Goal: Task Accomplishment & Management: Contribute content

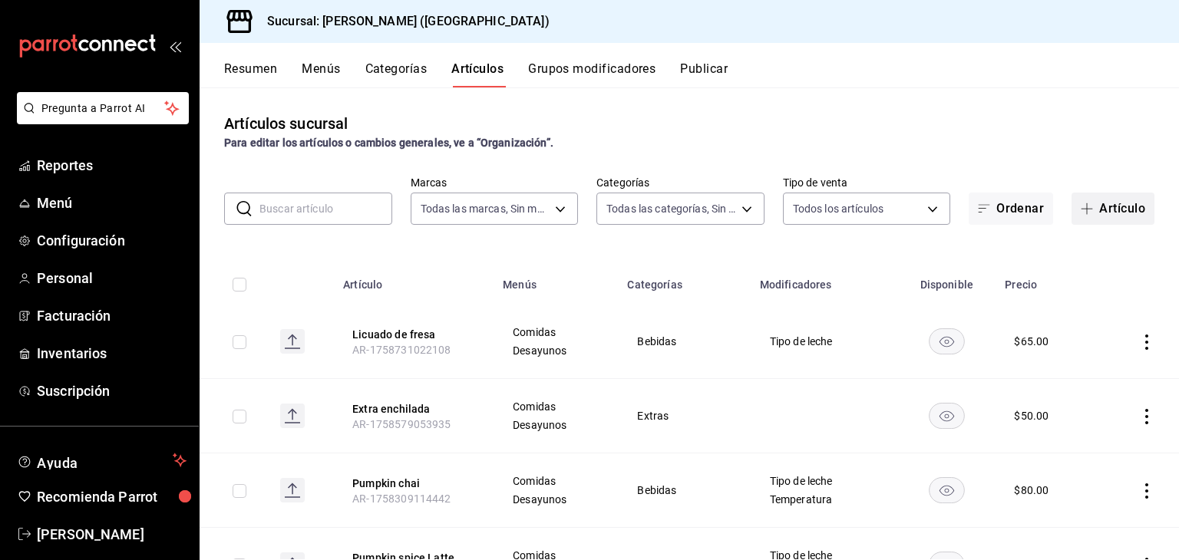
click at [1108, 205] on button "Artículo" at bounding box center [1113, 209] width 83 height 32
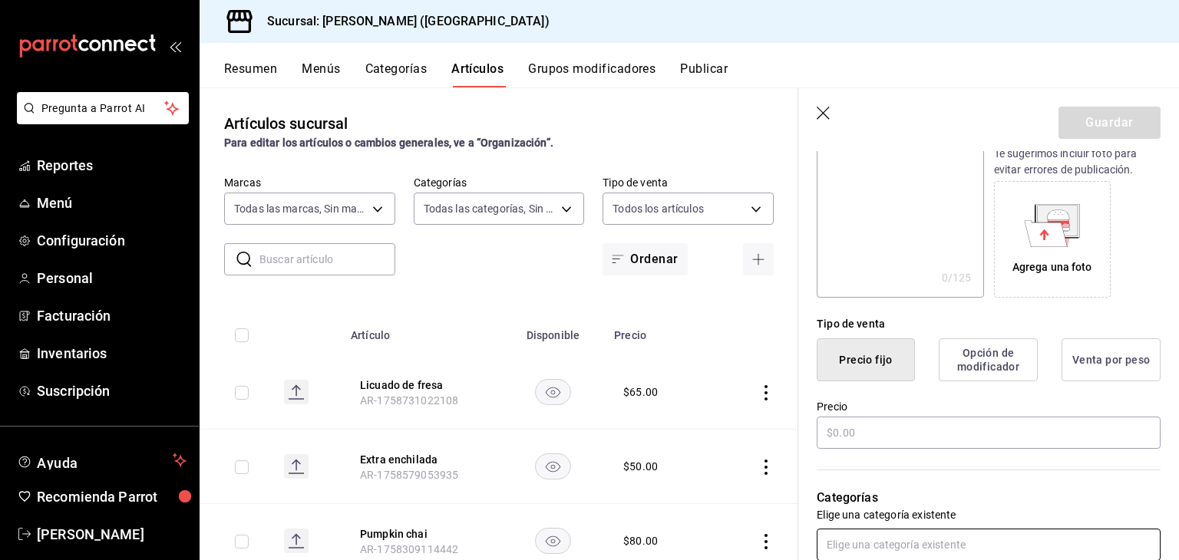
scroll to position [307, 0]
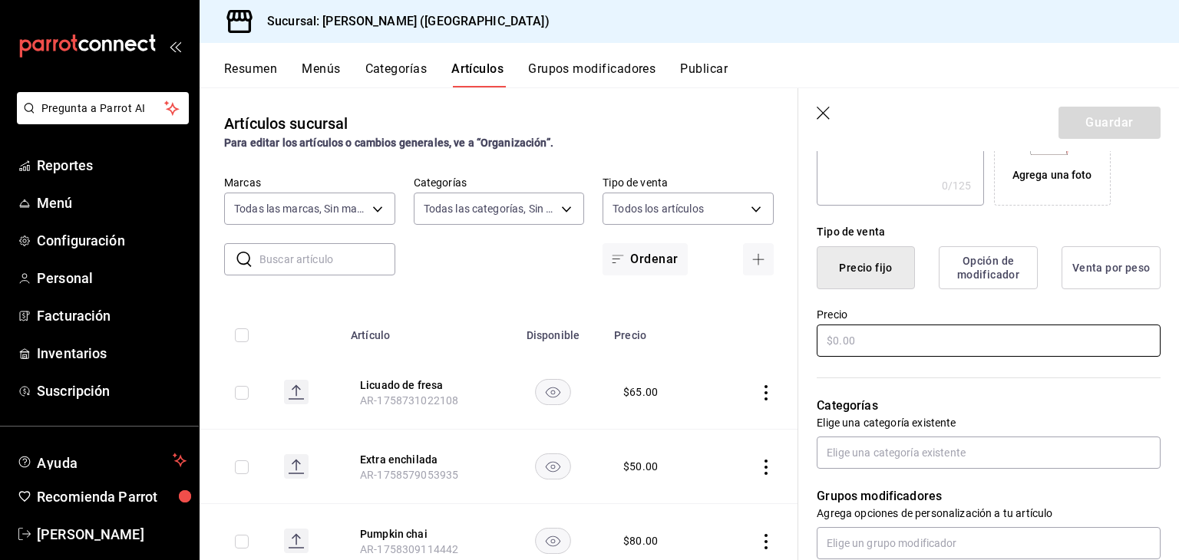
type input "Pan de muerto"
click at [851, 342] on input "text" at bounding box center [989, 341] width 344 height 32
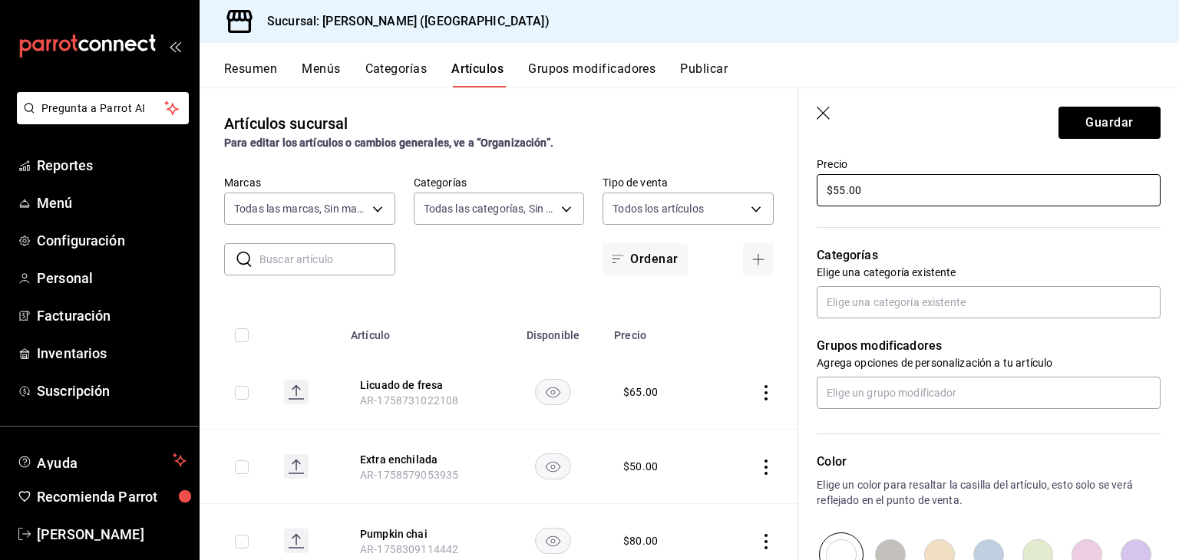
scroll to position [461, 0]
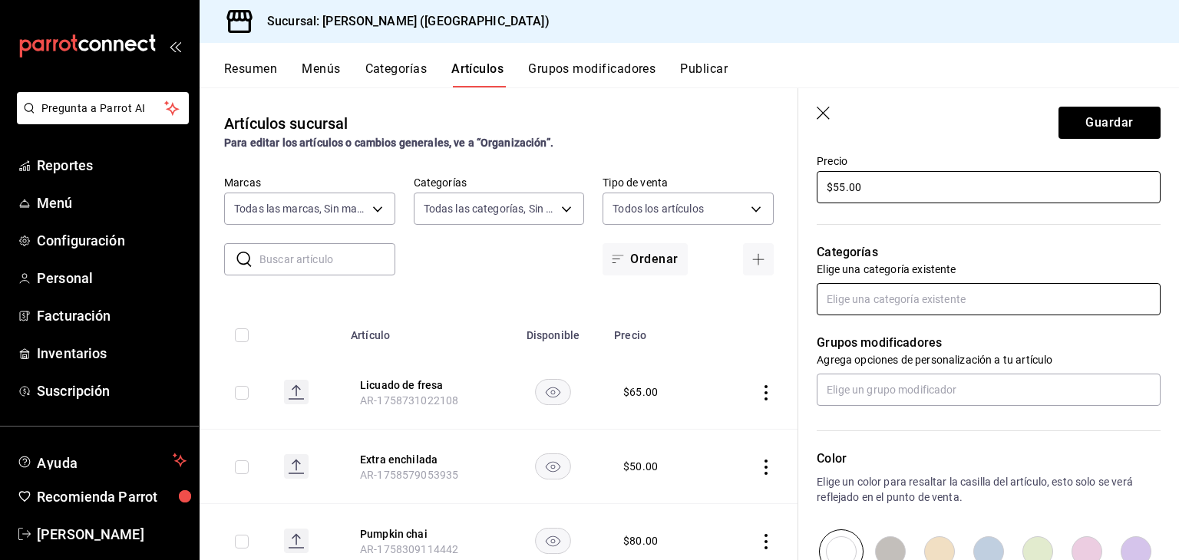
type input "$55.00"
click at [898, 283] on input "text" at bounding box center [989, 299] width 344 height 32
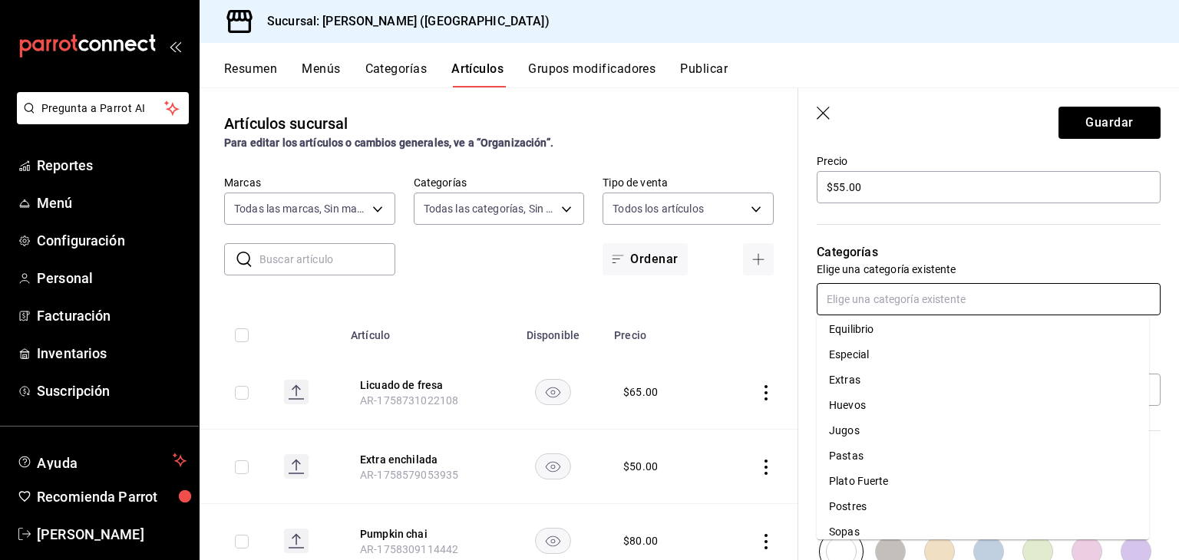
scroll to position [269, 0]
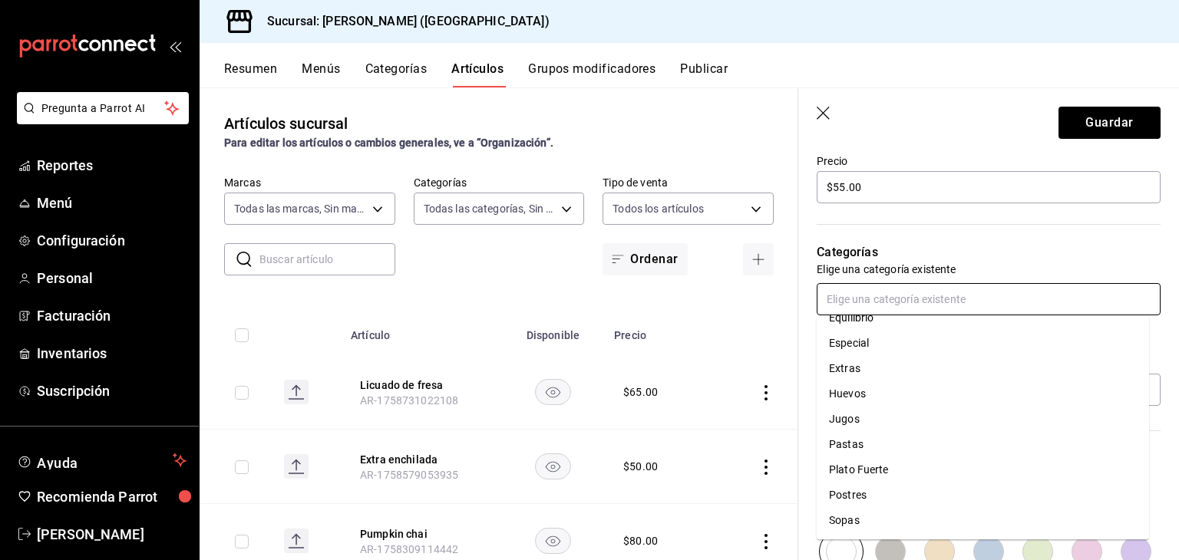
click at [910, 499] on li "Postres" at bounding box center [983, 495] width 332 height 25
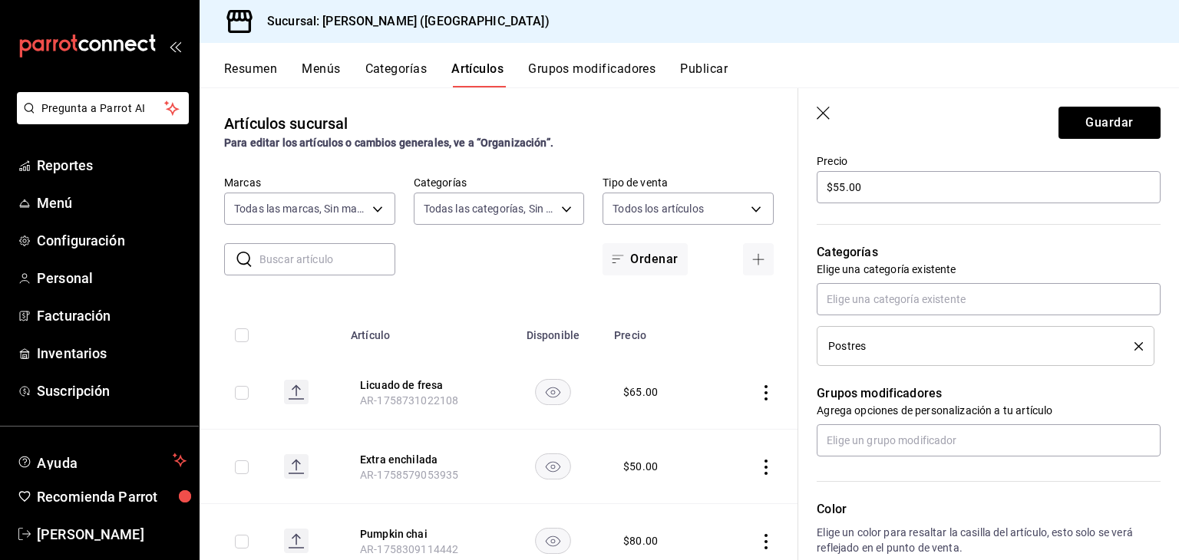
click at [1131, 346] on li "Postres" at bounding box center [986, 346] width 338 height 40
click at [1135, 345] on icon "delete" at bounding box center [1139, 346] width 8 height 8
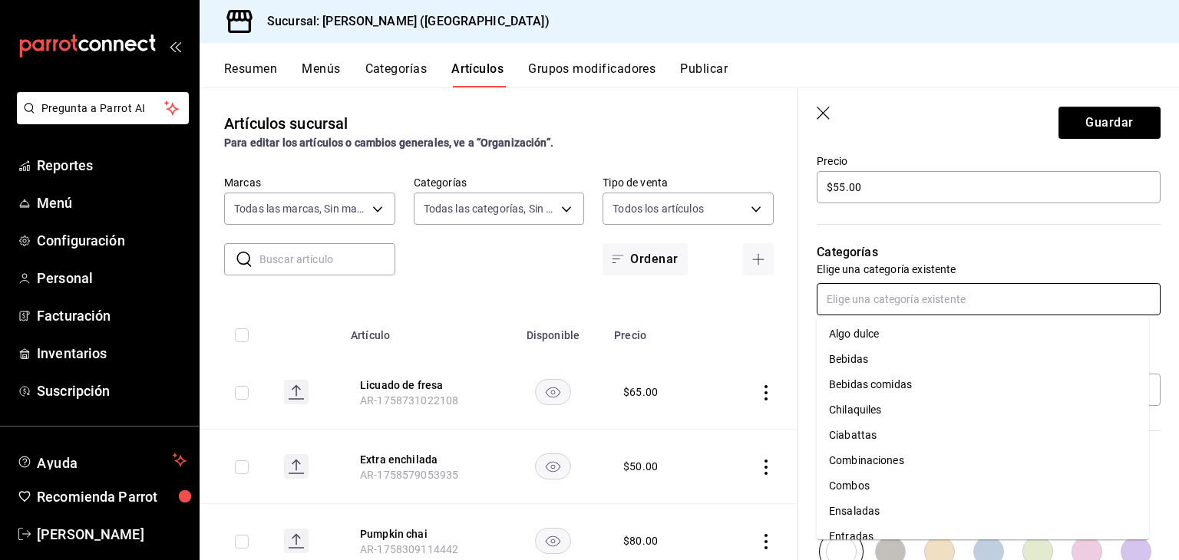
click at [890, 285] on input "text" at bounding box center [989, 299] width 344 height 32
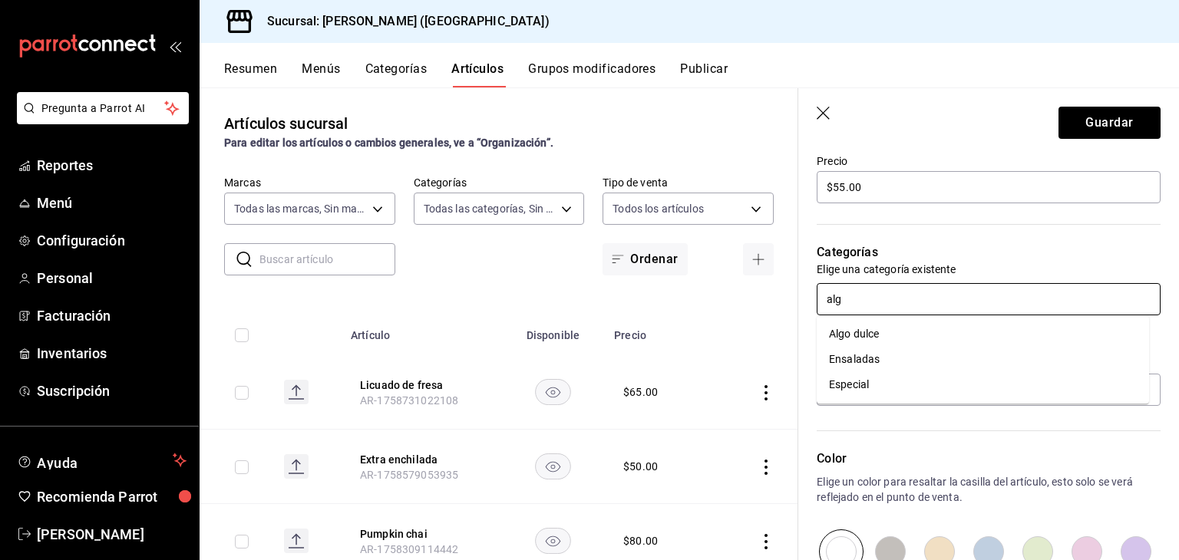
type input "algo"
click at [899, 329] on li "Algo dulce" at bounding box center [983, 334] width 332 height 25
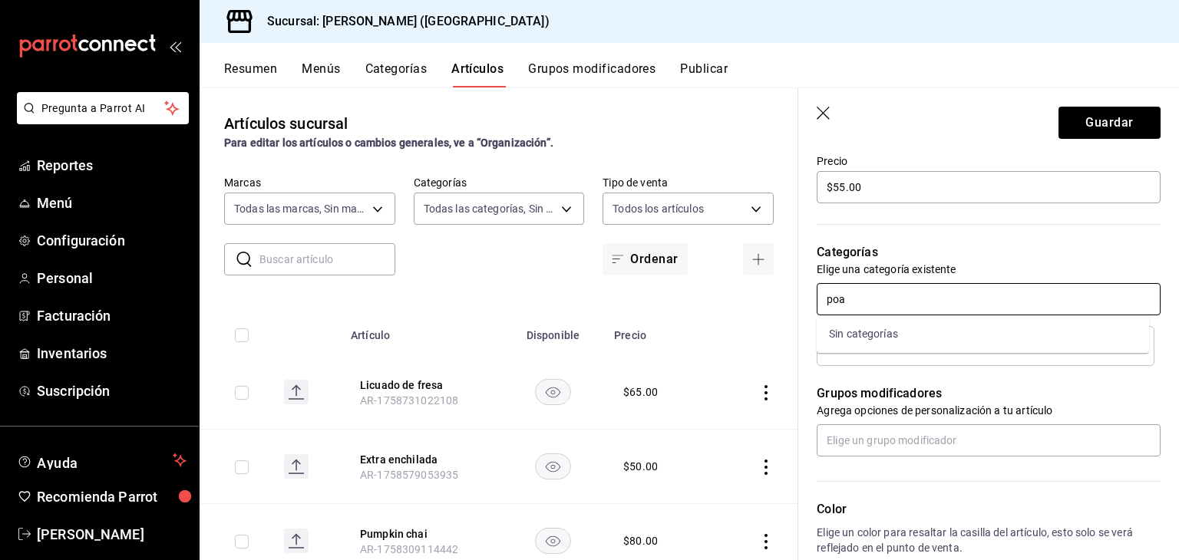
type input "po"
click at [922, 334] on li "Postres" at bounding box center [983, 334] width 332 height 25
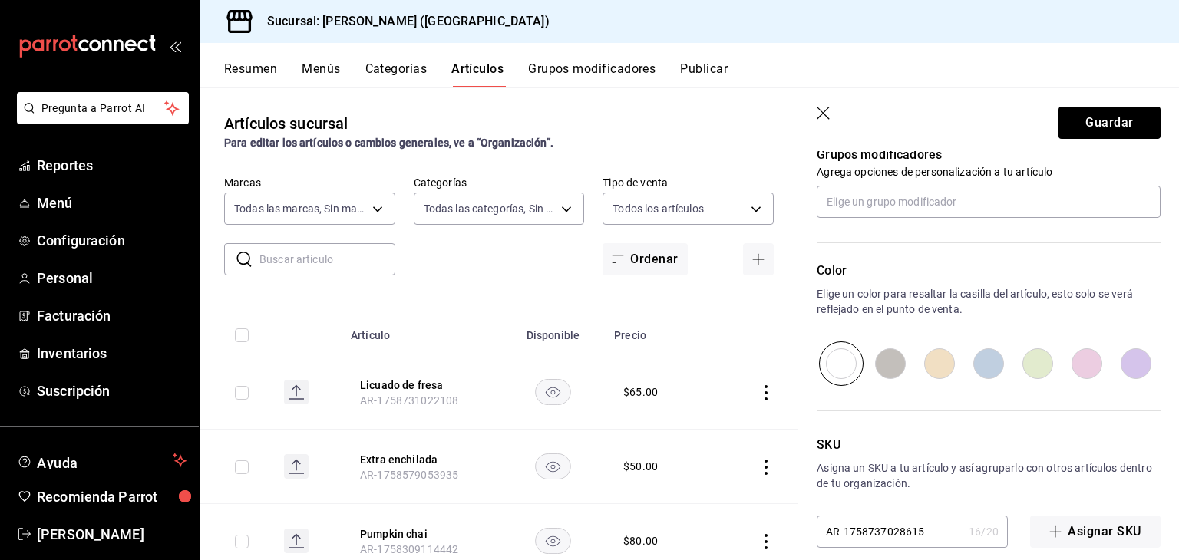
scroll to position [756, 0]
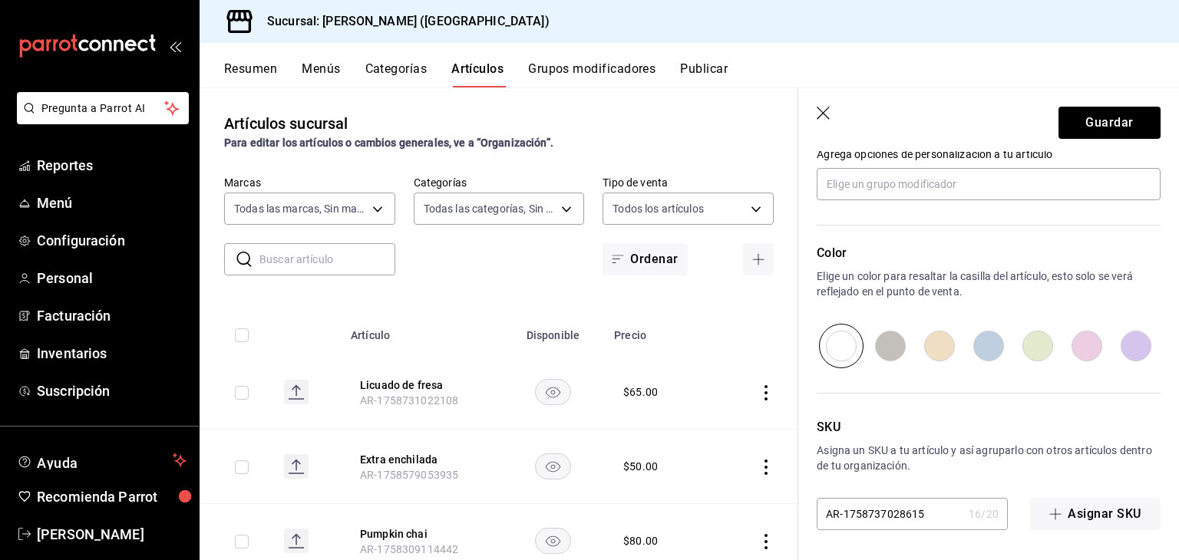
click at [1034, 360] on input "radio" at bounding box center [1037, 346] width 49 height 45
radio input "true"
click at [1113, 127] on button "Guardar" at bounding box center [1110, 123] width 102 height 32
